Goal: Information Seeking & Learning: Find specific fact

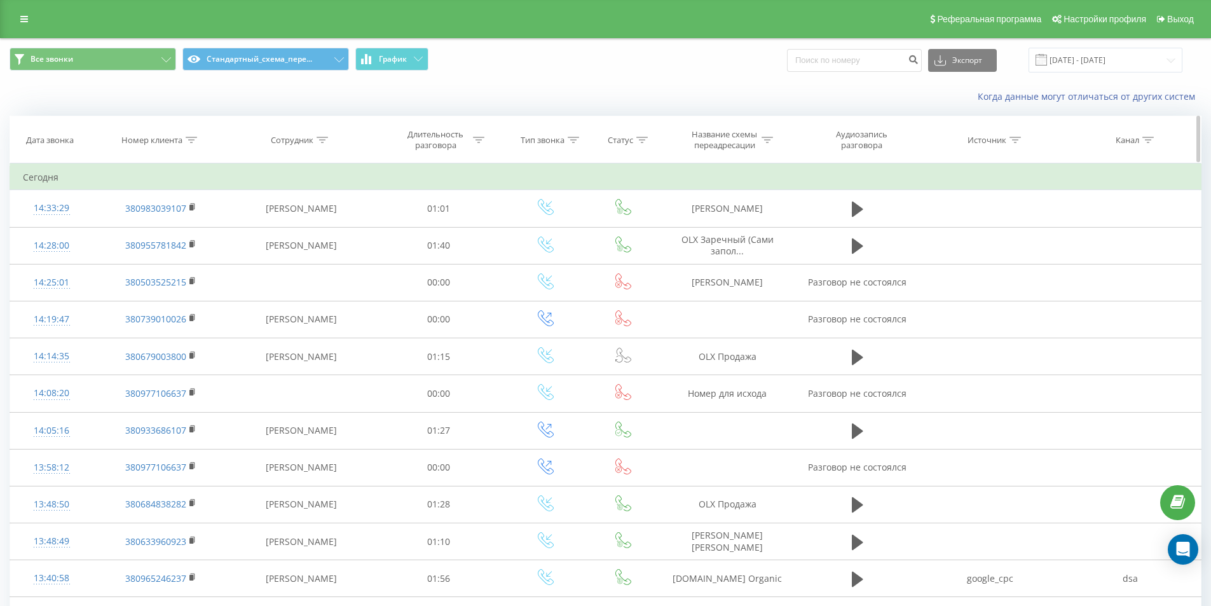
click at [194, 143] on div at bounding box center [191, 140] width 11 height 11
drag, startPoint x: 186, startPoint y: 226, endPoint x: 122, endPoint y: 207, distance: 66.5
click at [141, 219] on form "Содержит Отмена OK" at bounding box center [161, 229] width 112 height 81
paste input "380673454504"
click button "OK" at bounding box center [188, 256] width 54 height 16
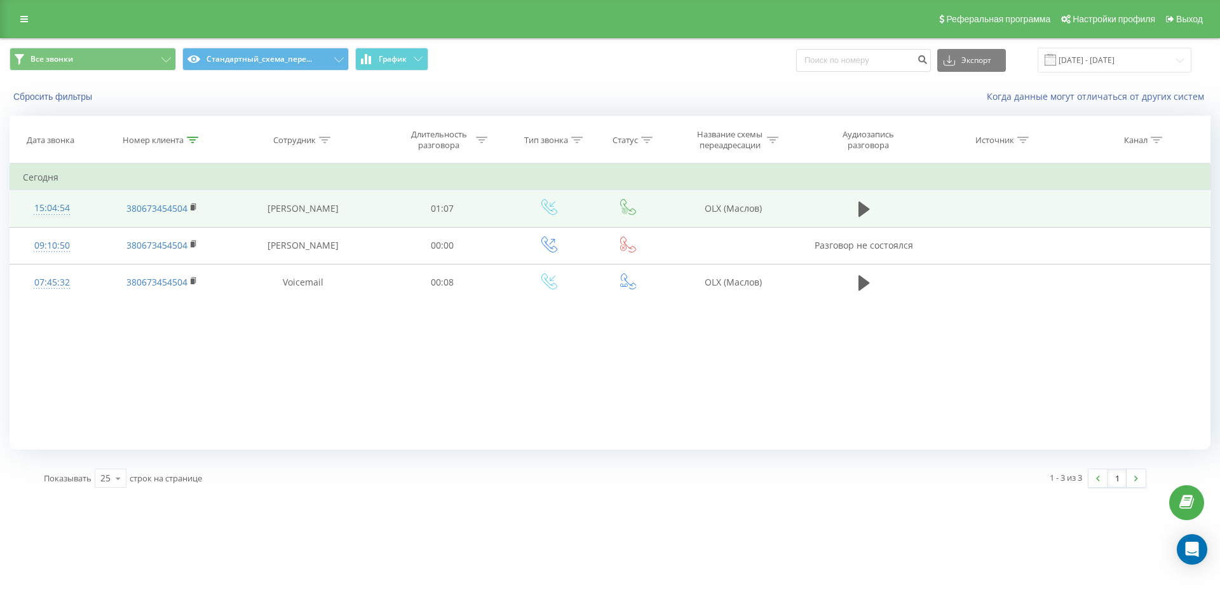
click at [55, 205] on div "15:04:54" at bounding box center [52, 208] width 58 height 25
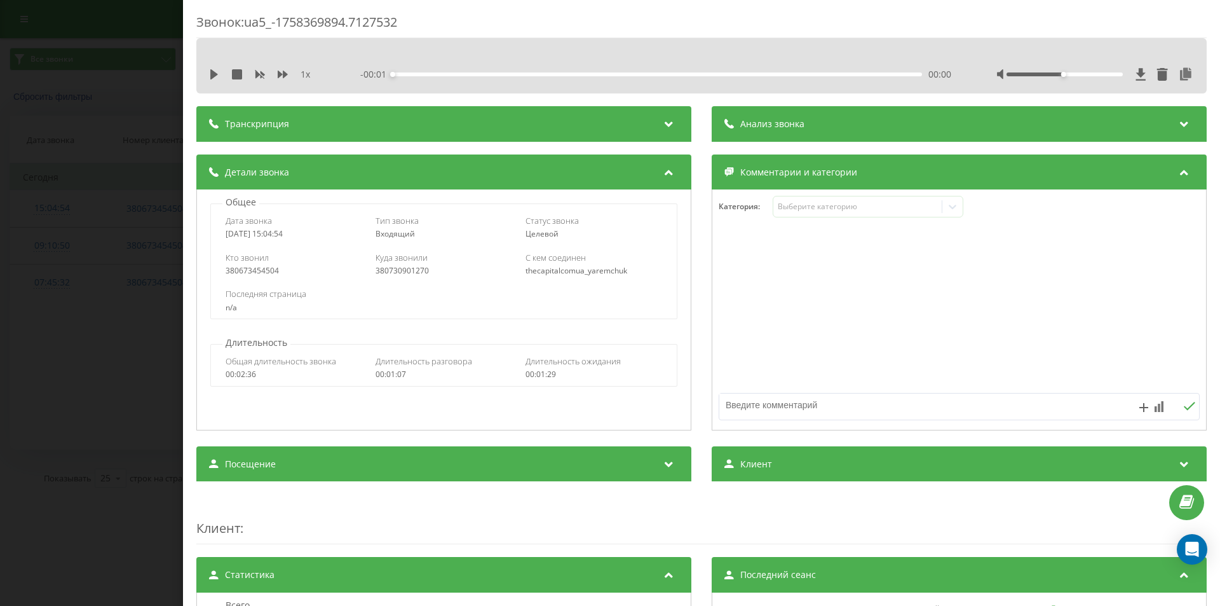
click at [391, 271] on div "380730901270" at bounding box center [444, 270] width 137 height 9
copy div "380730901270"
click at [170, 309] on div "Звонок : ua5_-1758369894.7127532 1 x - 01:07 00:00 00:00 Транскрипция Для анали…" at bounding box center [610, 303] width 1220 height 606
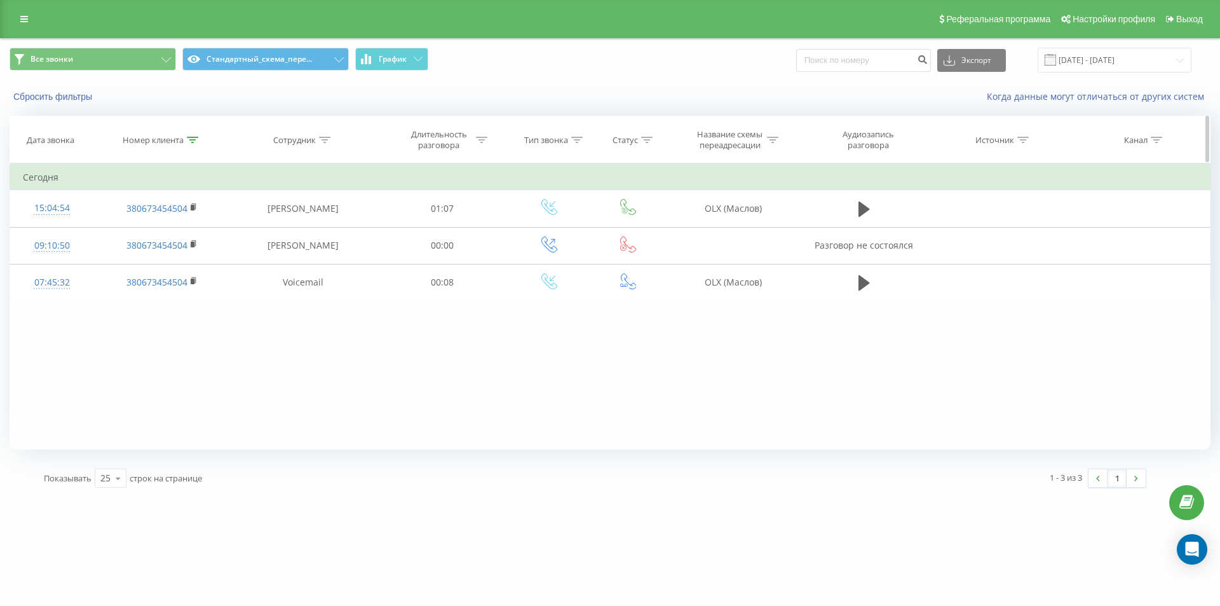
click at [193, 137] on icon at bounding box center [192, 140] width 11 height 6
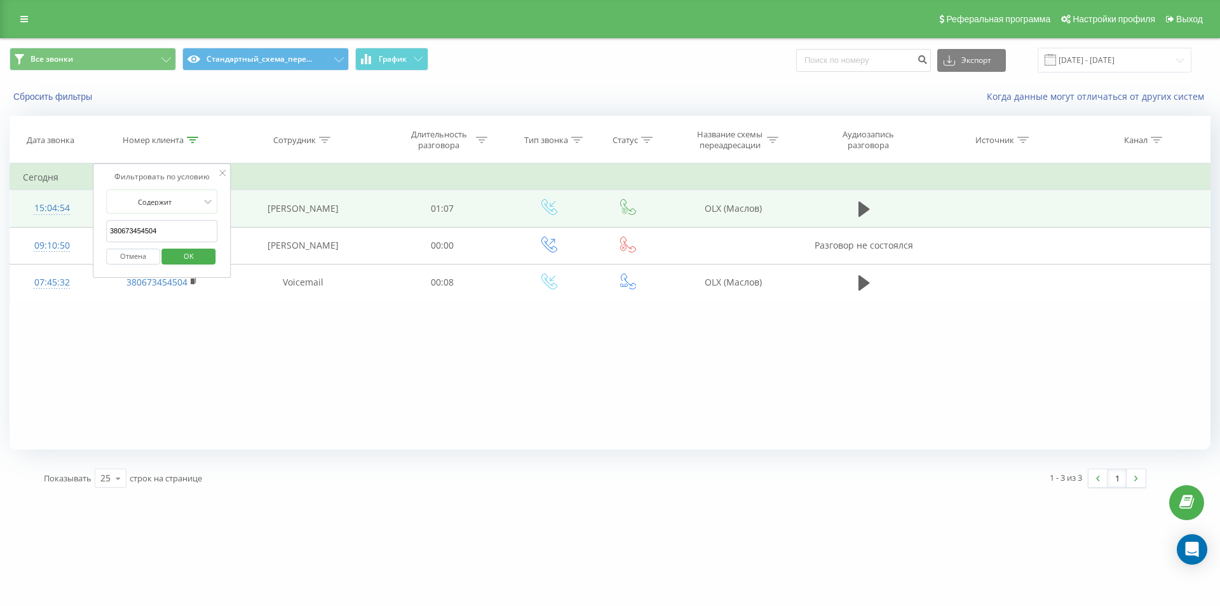
drag, startPoint x: 168, startPoint y: 234, endPoint x: 79, endPoint y: 215, distance: 91.0
click at [79, 215] on table "Фильтровать по условию Содержит 380673454504 Отмена OK Фильтровать по условию С…" at bounding box center [610, 232] width 1201 height 138
paste input "734151426"
click button "OK" at bounding box center [189, 256] width 54 height 16
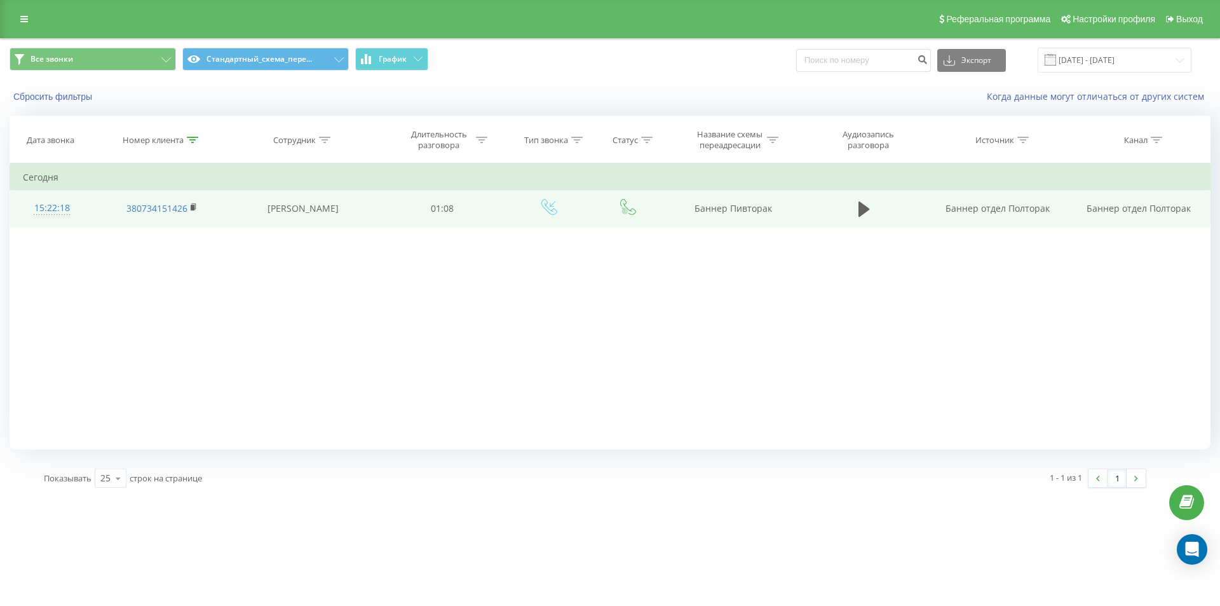
click at [51, 205] on div "15:22:18" at bounding box center [52, 208] width 58 height 25
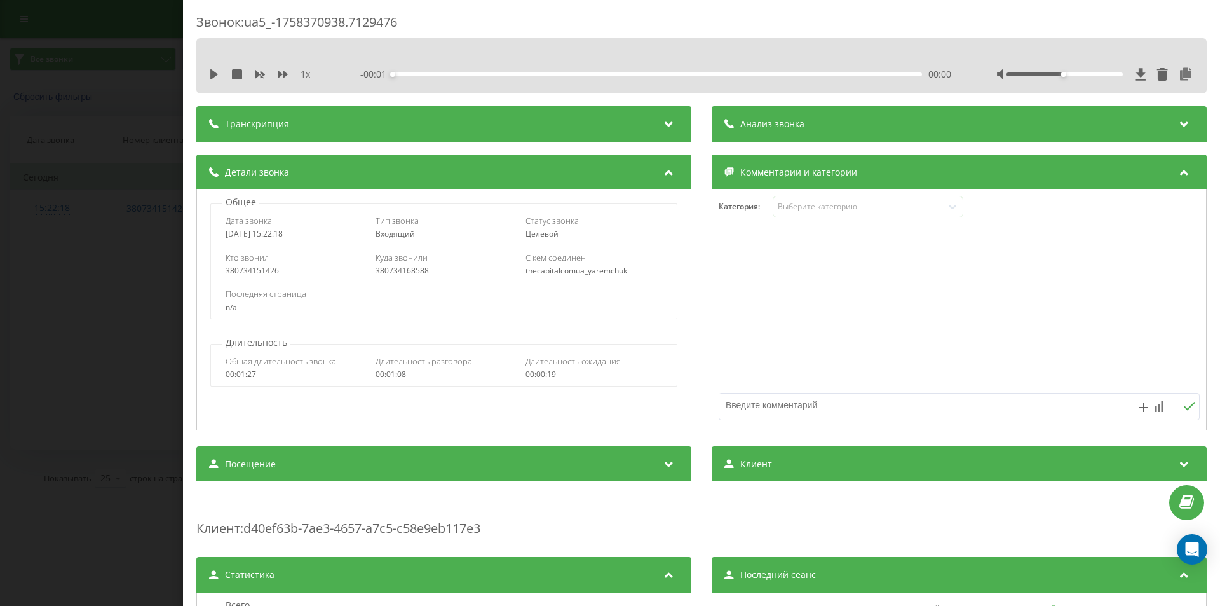
click at [383, 269] on div "380734168588" at bounding box center [444, 270] width 137 height 9
copy div "380734168588"
click at [149, 147] on div "Звонок : ua5_-1758370938.7129476 1 x - 01:08 00:00 00:00 Транскрипция Для анали…" at bounding box center [610, 303] width 1220 height 606
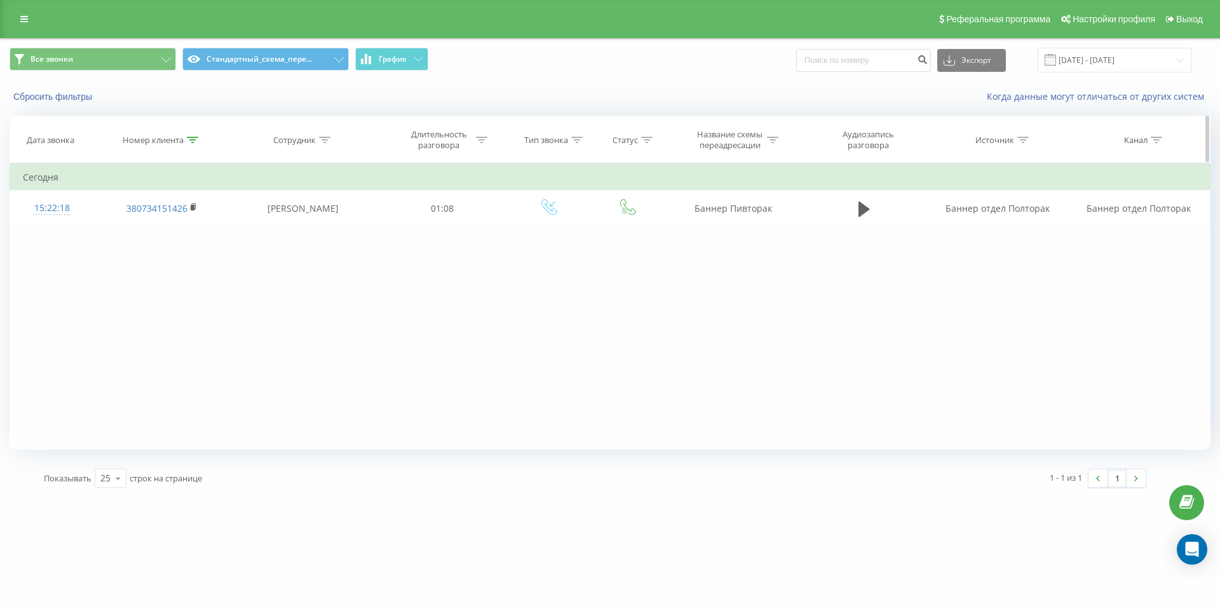
click at [192, 144] on div at bounding box center [192, 140] width 11 height 11
drag, startPoint x: 170, startPoint y: 225, endPoint x: 0, endPoint y: 161, distance: 181.8
click at [46, 190] on table "Фильтровать по условию Содержит 380734151426 Отмена OK Фильтровать по условию С…" at bounding box center [610, 195] width 1201 height 64
paste input "672332455"
click button "OK" at bounding box center [189, 256] width 54 height 16
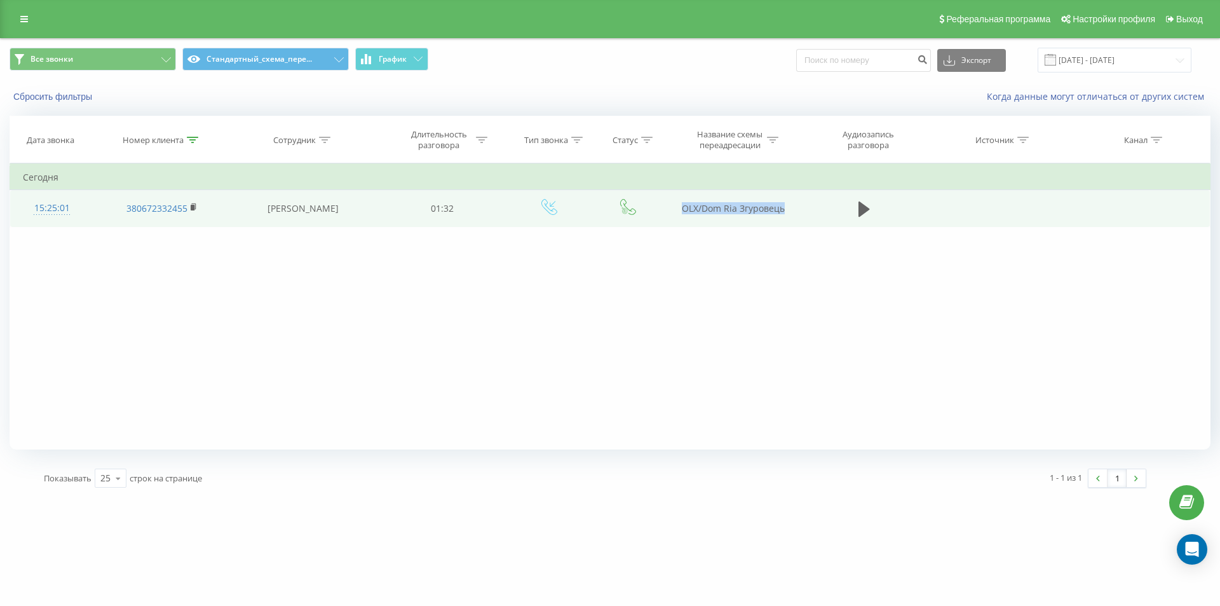
drag, startPoint x: 670, startPoint y: 211, endPoint x: 791, endPoint y: 224, distance: 122.1
click at [791, 224] on td "OLX/Dom Ria Згуровець" at bounding box center [733, 208] width 136 height 37
copy td "OLX/Dom Ria Згуровець"
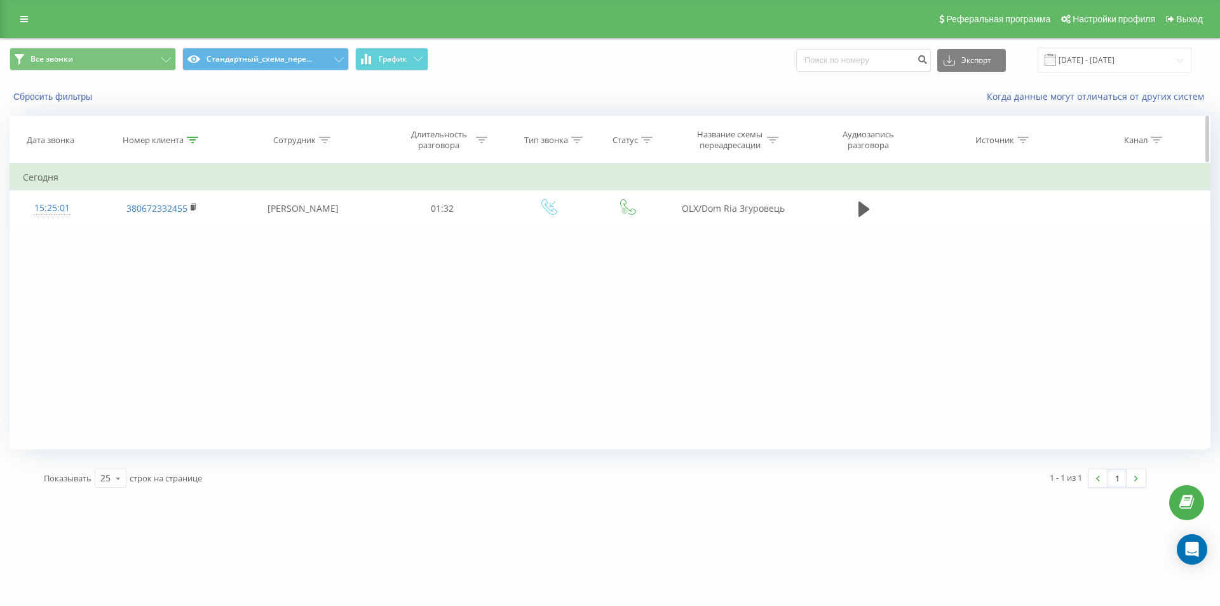
click at [193, 139] on icon at bounding box center [192, 140] width 11 height 6
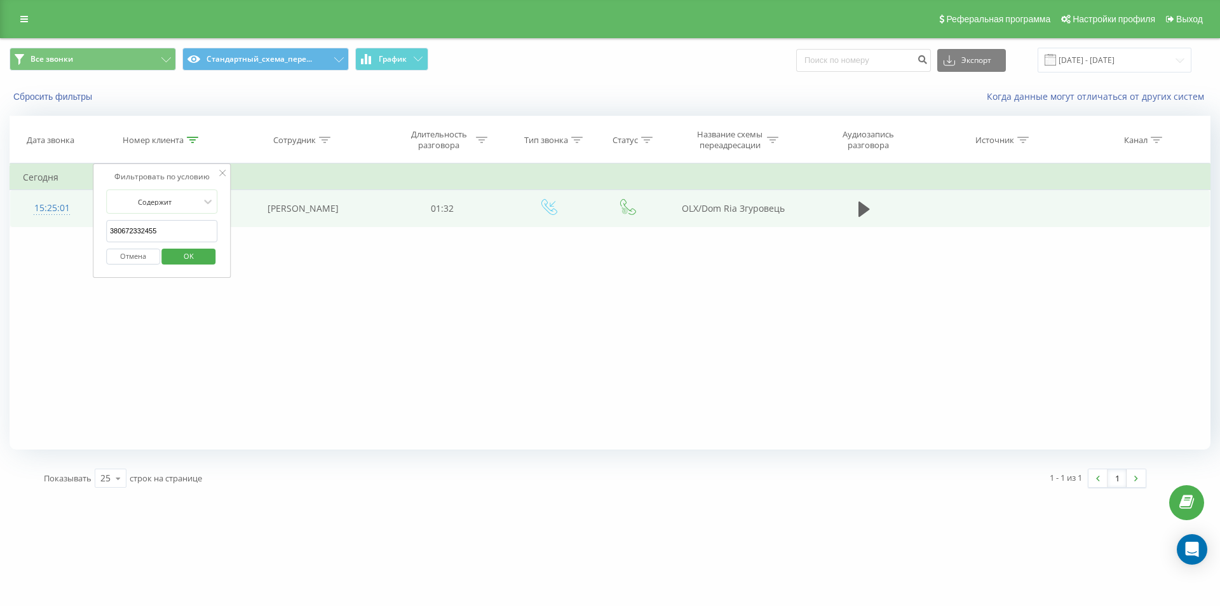
drag, startPoint x: 164, startPoint y: 234, endPoint x: 64, endPoint y: 214, distance: 102.4
click at [69, 216] on table "Фильтровать по условию Содержит 380672332455 Отмена OK Фильтровать по условию С…" at bounding box center [610, 195] width 1201 height 64
paste input "967790078"
click button "OK" at bounding box center [189, 256] width 54 height 16
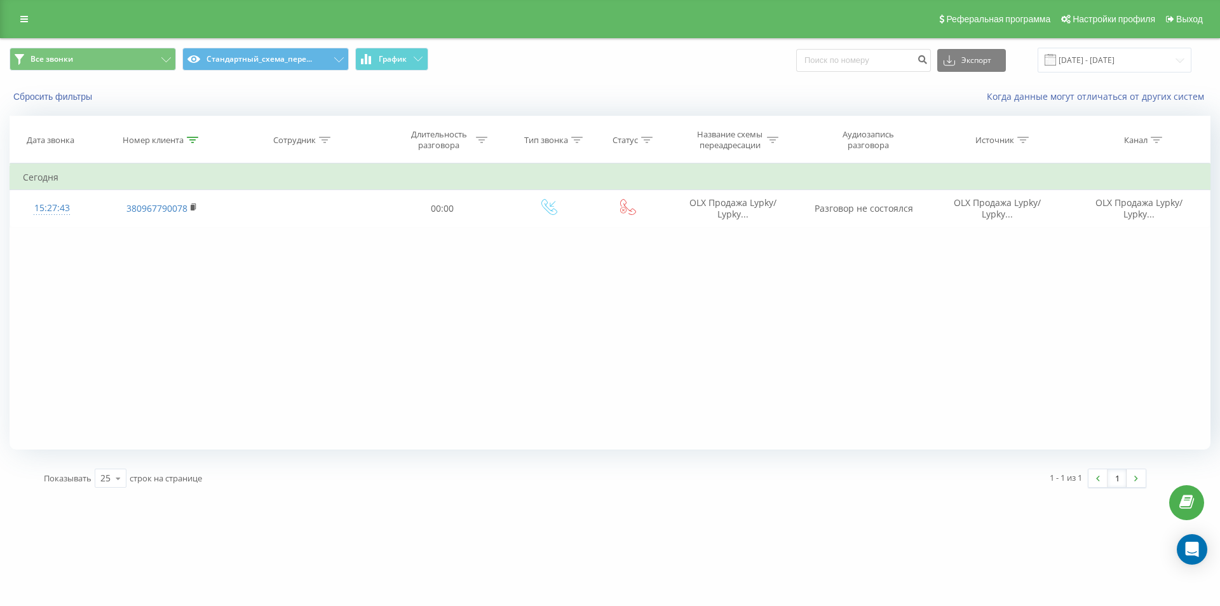
drag, startPoint x: 194, startPoint y: 142, endPoint x: 174, endPoint y: 190, distance: 51.6
click at [194, 143] on div at bounding box center [192, 140] width 11 height 11
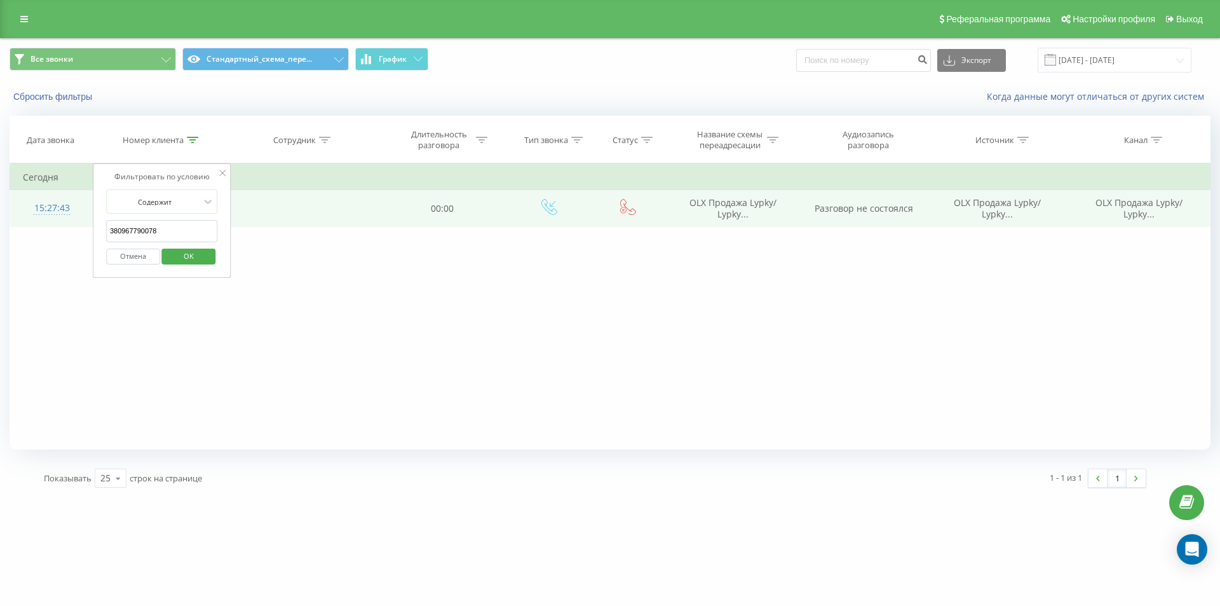
drag, startPoint x: 171, startPoint y: 229, endPoint x: 50, endPoint y: 197, distance: 125.5
click at [76, 207] on table "Фильтровать по условию Содержит 380967790078 Отмена OK Фильтровать по условию С…" at bounding box center [610, 195] width 1201 height 64
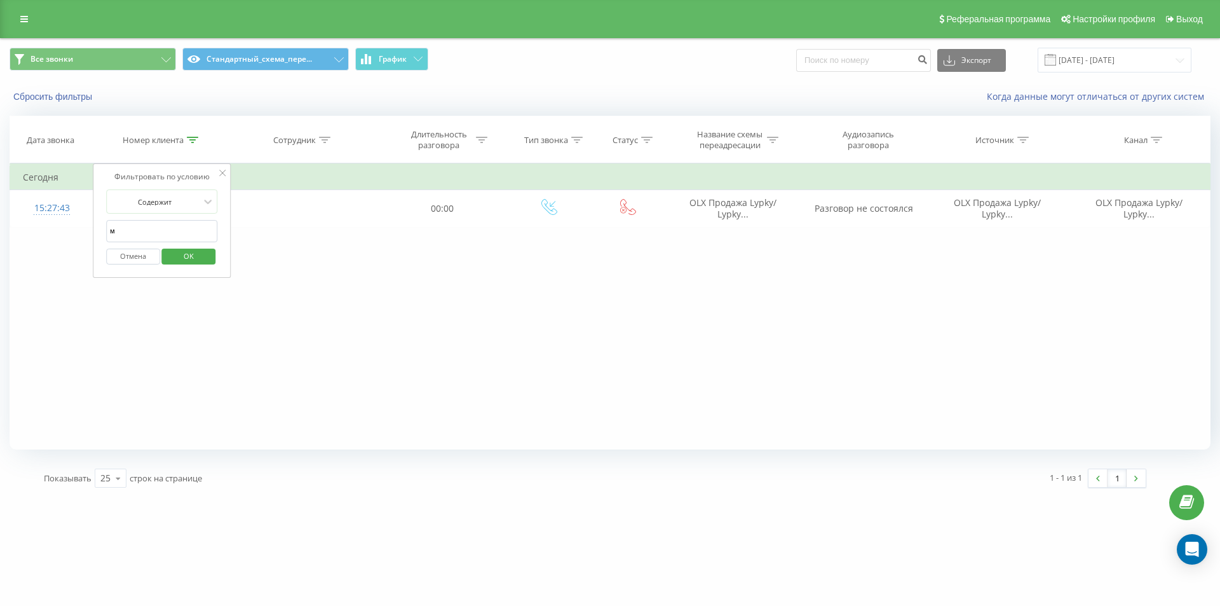
paste input "380672332455"
click button "OK" at bounding box center [189, 256] width 54 height 16
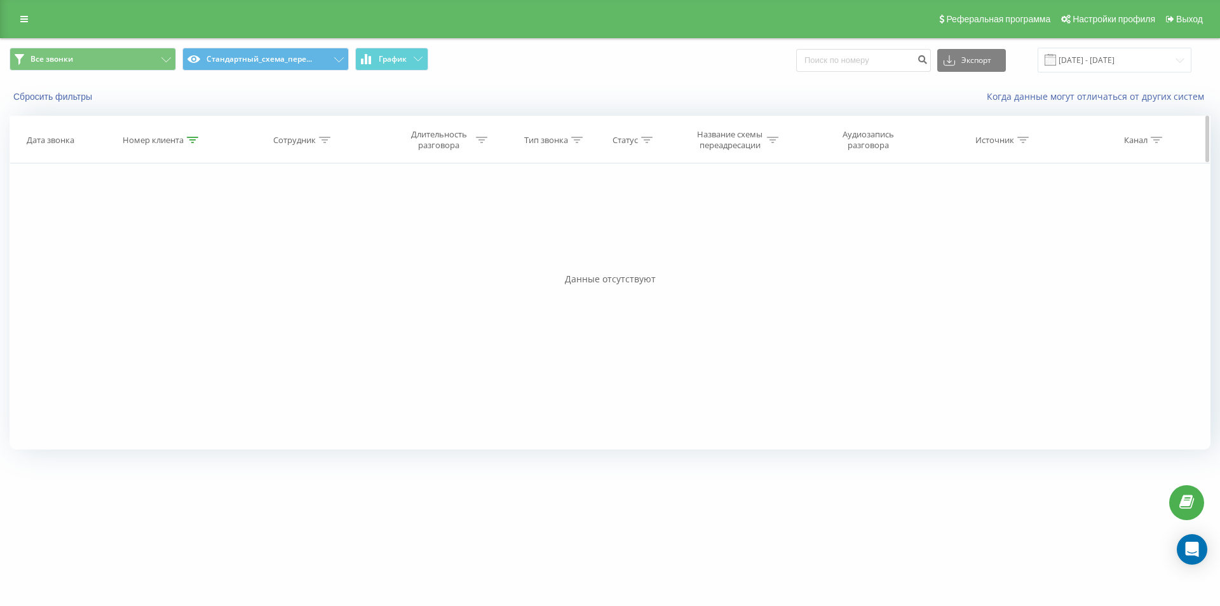
click at [191, 147] on th "Номер клиента" at bounding box center [161, 139] width 136 height 47
click at [193, 140] on icon at bounding box center [192, 140] width 11 height 6
drag, startPoint x: 180, startPoint y: 231, endPoint x: 0, endPoint y: 186, distance: 185.4
click at [9, 193] on div "Все звонки Стандартный_схема_пере... График Экспорт .csv .xls .xlsx 20.08.2025 …" at bounding box center [610, 249] width 1220 height 422
paste input "text"
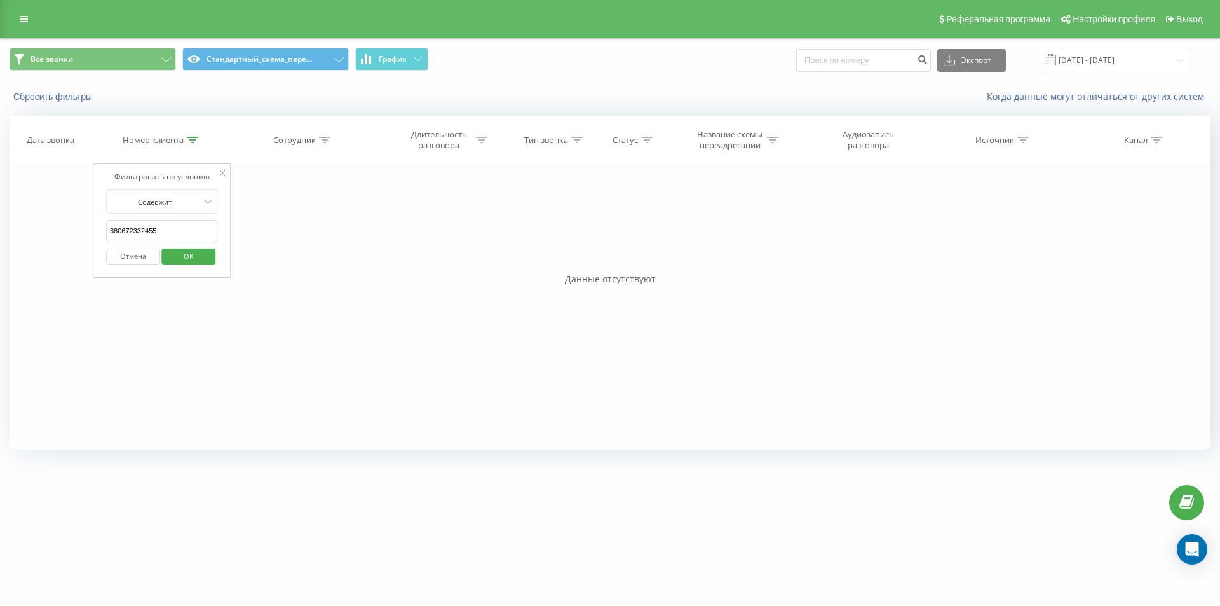
click button "OK" at bounding box center [189, 256] width 54 height 16
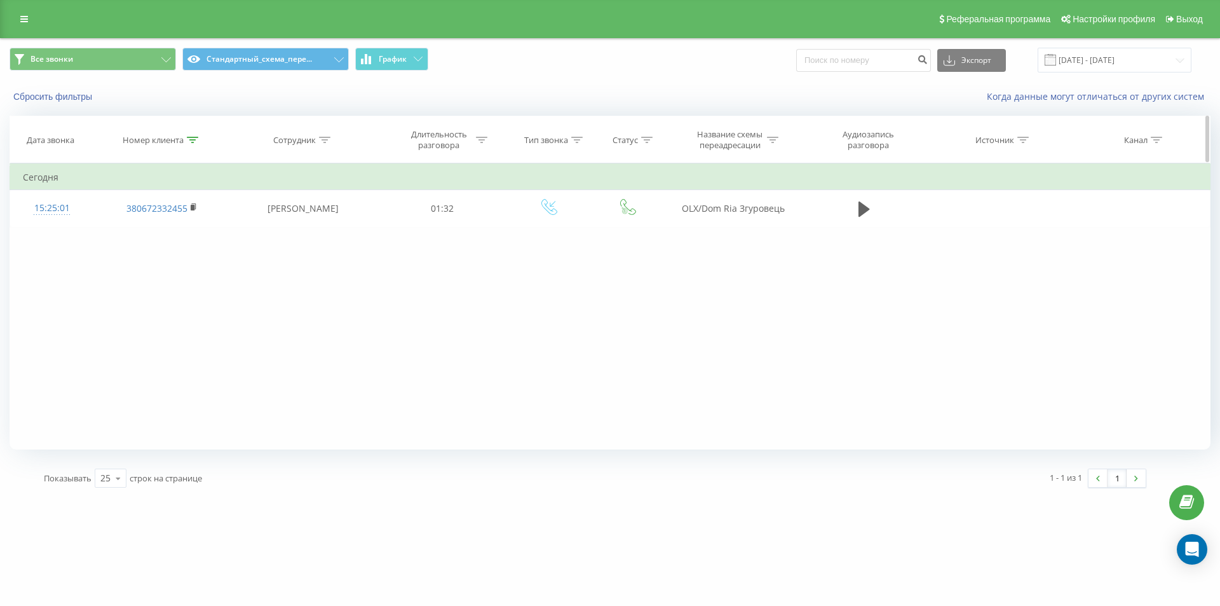
drag, startPoint x: 194, startPoint y: 137, endPoint x: 177, endPoint y: 168, distance: 35.3
click at [194, 138] on icon at bounding box center [192, 140] width 11 height 6
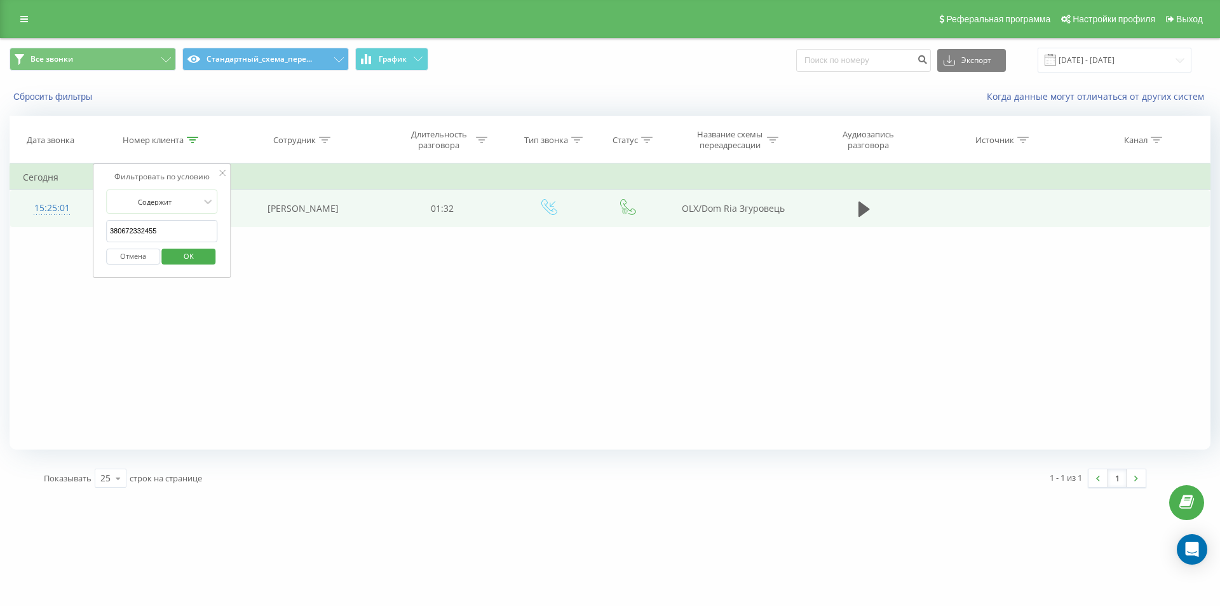
drag, startPoint x: 154, startPoint y: 232, endPoint x: 64, endPoint y: 212, distance: 92.5
click at [72, 214] on table "Фильтровать по условию Содержит 380672332455 Отмена OK Фильтровать по условию С…" at bounding box center [610, 195] width 1201 height 64
paste input "33444931"
click button "OK" at bounding box center [189, 256] width 54 height 16
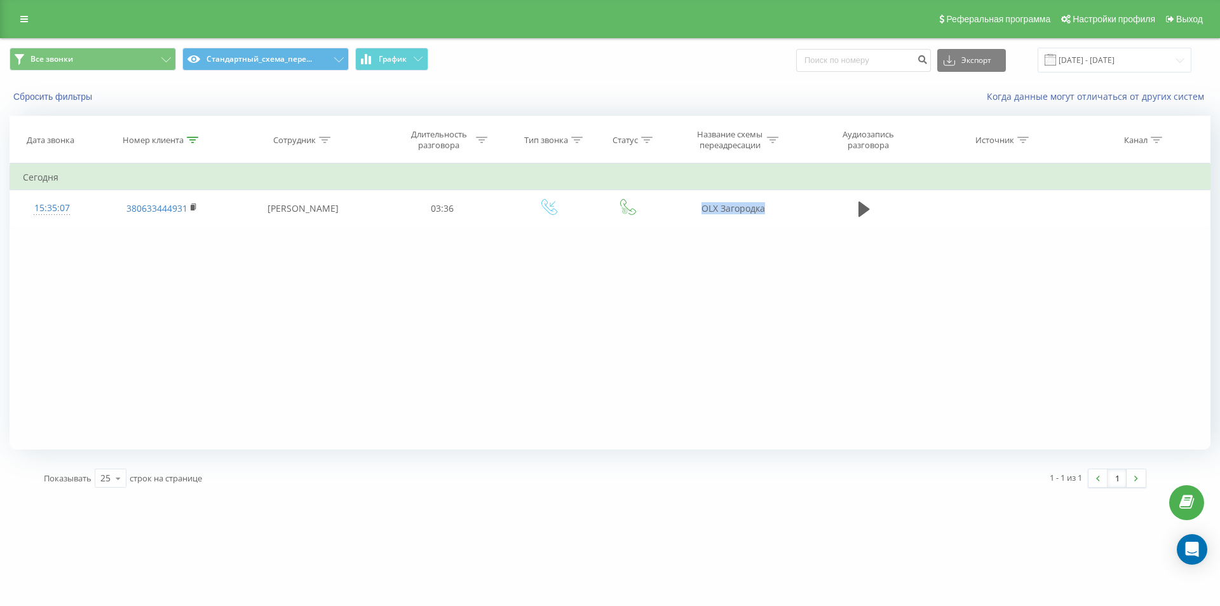
drag, startPoint x: 717, startPoint y: 207, endPoint x: 708, endPoint y: 180, distance: 28.7
click at [789, 207] on td "OLX Загородка" at bounding box center [733, 208] width 136 height 37
copy td "OLX Загородка"
drag, startPoint x: 189, startPoint y: 142, endPoint x: 187, endPoint y: 149, distance: 6.6
click at [189, 143] on div at bounding box center [192, 140] width 11 height 11
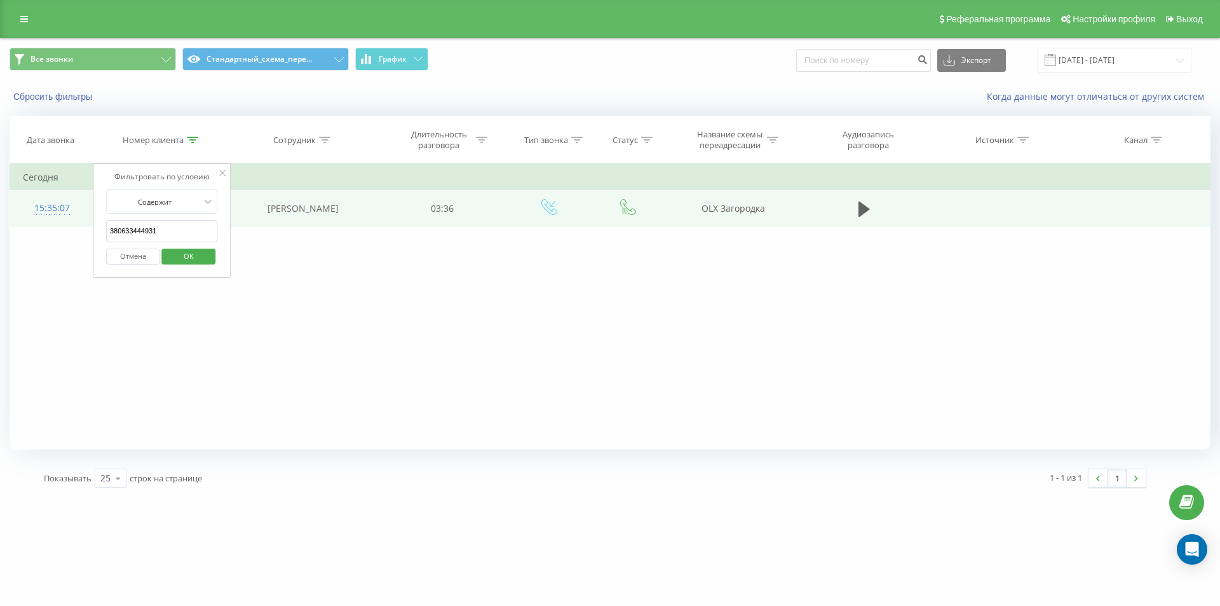
drag, startPoint x: 171, startPoint y: 229, endPoint x: 46, endPoint y: 190, distance: 131.1
click at [97, 210] on div "Фильтровать по условию Содержит 380633444931 Отмена OK" at bounding box center [162, 220] width 139 height 114
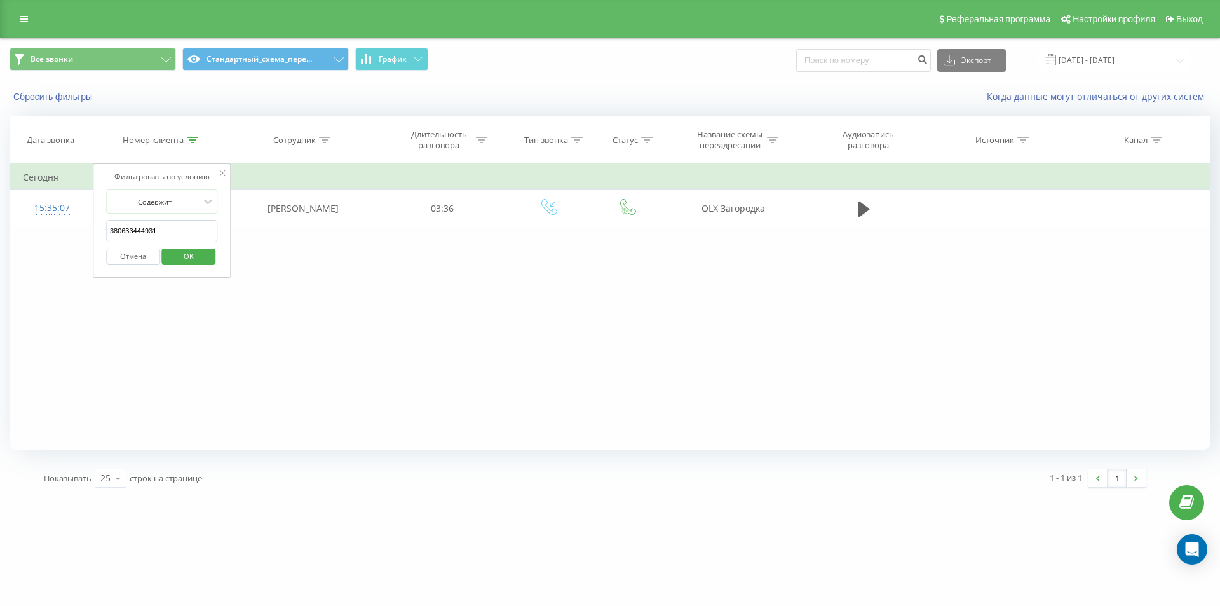
paste input "9353330"
click button "OK" at bounding box center [189, 256] width 54 height 16
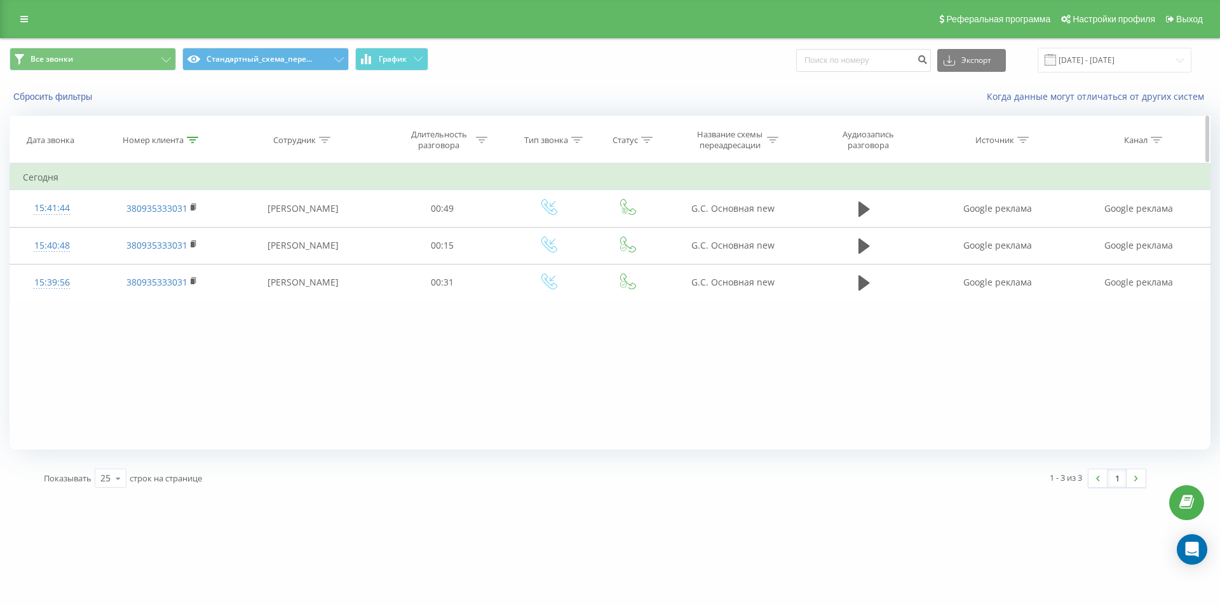
click at [195, 140] on icon at bounding box center [192, 140] width 11 height 6
drag, startPoint x: 171, startPoint y: 226, endPoint x: 1, endPoint y: 78, distance: 226.1
click at [0, 121] on div "Все звонки Стандартный_схема_пере... График Экспорт .csv .xls .xlsx 20.08.2025 …" at bounding box center [610, 267] width 1220 height 459
paste input "506041716"
type input "380506041716"
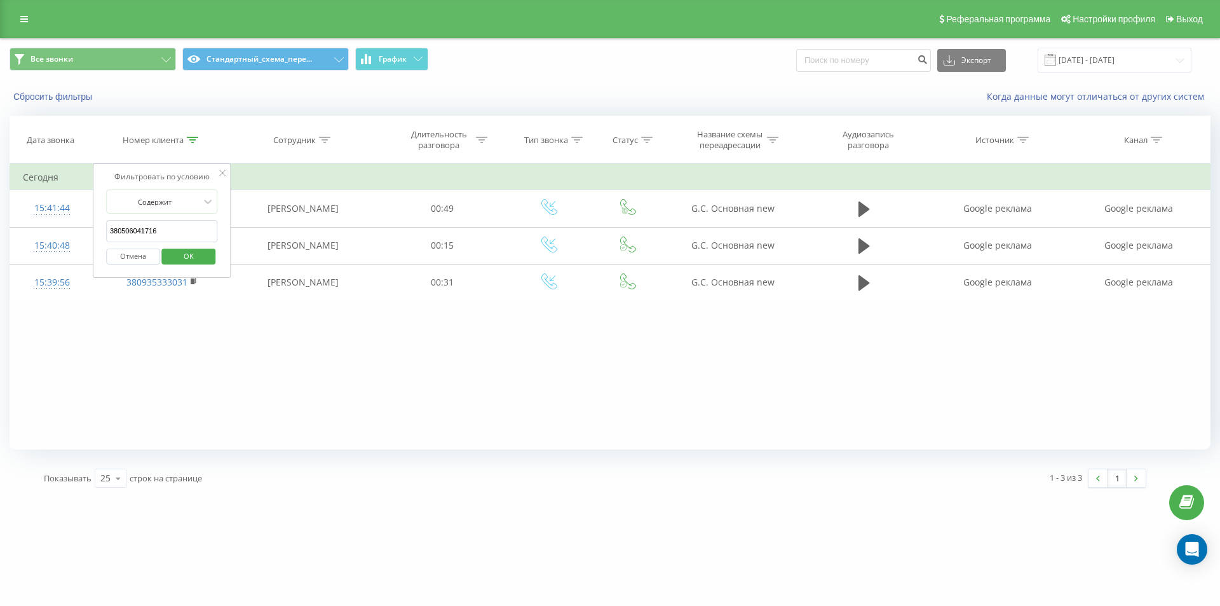
click button "OK" at bounding box center [189, 256] width 54 height 16
